Goal: Entertainment & Leisure: Consume media (video, audio)

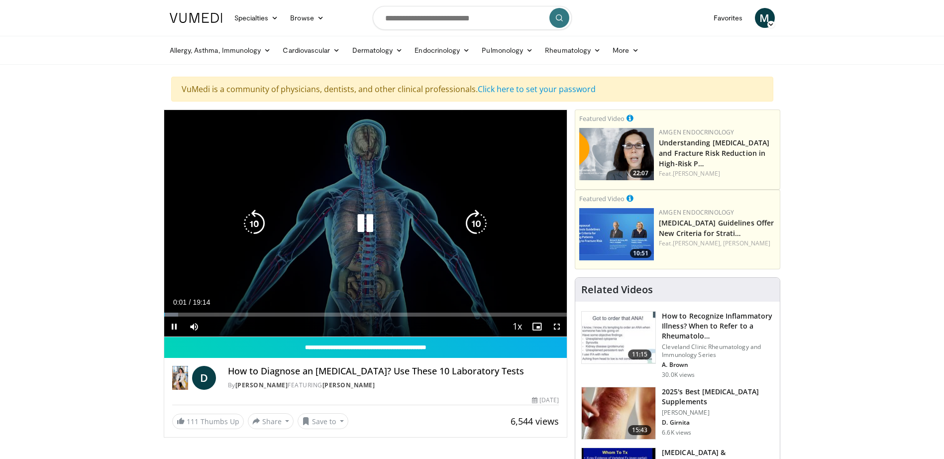
click at [367, 219] on icon "Video Player" at bounding box center [365, 223] width 28 height 28
